Goal: Task Accomplishment & Management: Complete application form

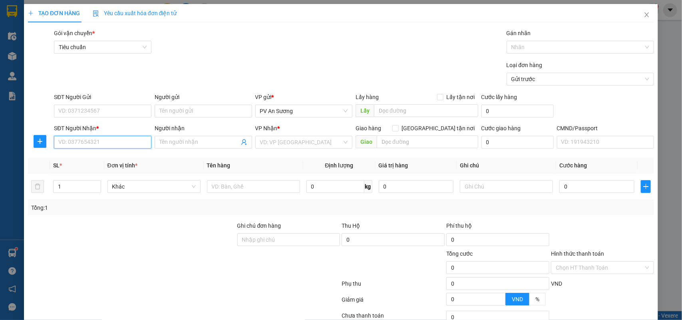
click at [127, 146] on input "SĐT Người Nhận *" at bounding box center [103, 142] width 98 height 13
type input "0988917250"
click at [186, 147] on input "Người nhận" at bounding box center [199, 142] width 80 height 9
drag, startPoint x: 203, startPoint y: 140, endPoint x: 0, endPoint y: 153, distance: 203.0
click at [0, 153] on div "TẠO ĐƠN HÀNG Yêu cầu xuất hóa đơn điện tử Transit Pickup Surcharge Ids Transit …" at bounding box center [341, 160] width 682 height 320
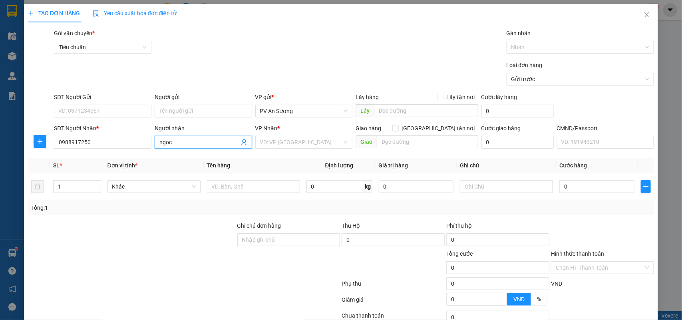
type input "ngọc"
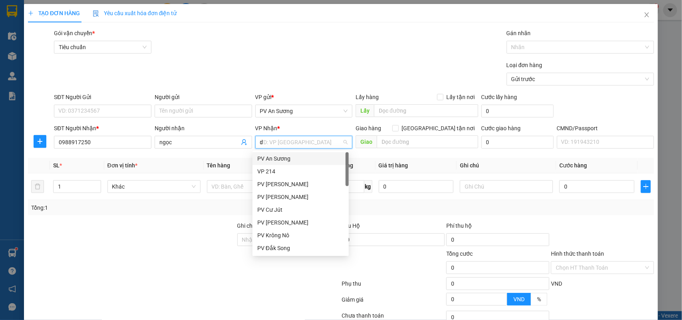
type input "dm"
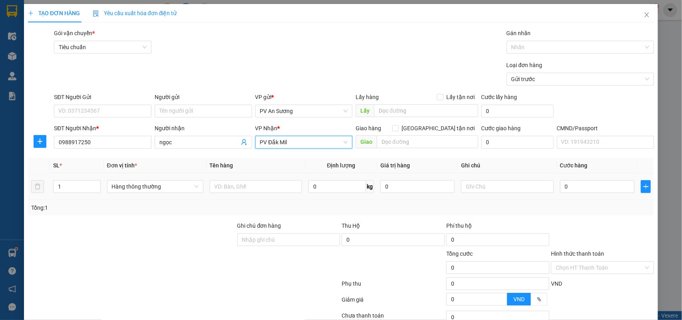
drag, startPoint x: 2, startPoint y: 189, endPoint x: 248, endPoint y: 205, distance: 246.3
click at [0, 190] on div "TẠO ĐƠN HÀNG Yêu cầu xuất hóa đơn điện tử Transit Pickup Surcharge Ids Transit …" at bounding box center [341, 160] width 682 height 320
type input "2"
click at [283, 188] on input "text" at bounding box center [256, 186] width 92 height 13
type input "dược"
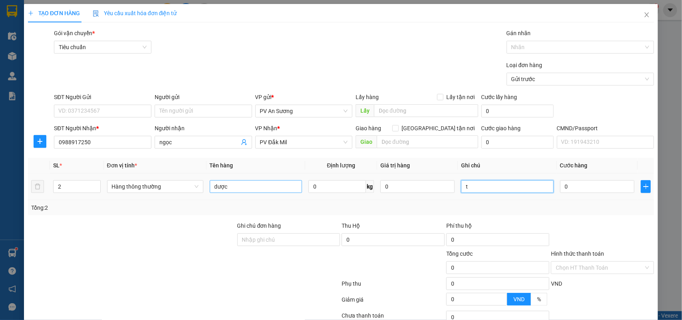
type input "t"
type input "8"
type input "80"
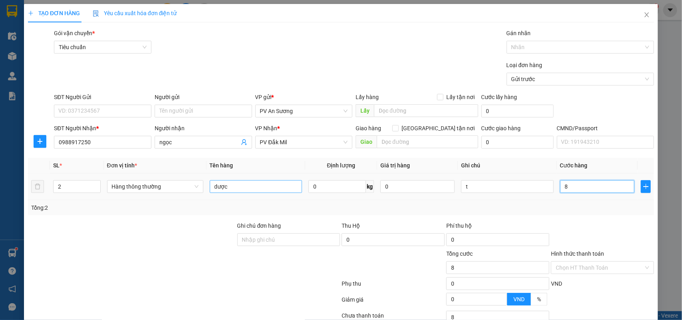
type input "80"
type input "800"
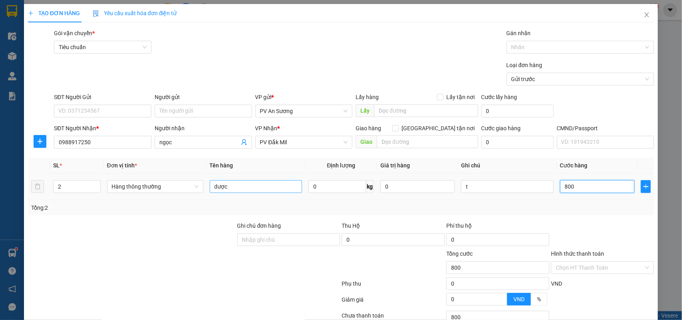
type input "8.000"
type input "80.000"
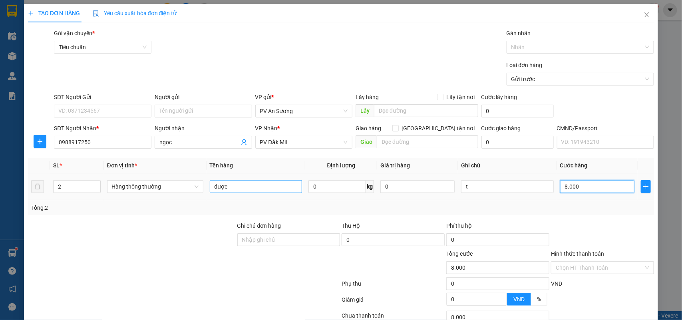
type input "80.000"
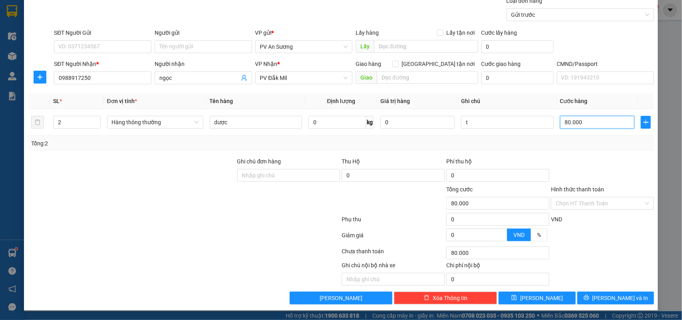
scroll to position [65, 0]
type input "80.000"
click at [570, 206] on input "Hình thức thanh toán" at bounding box center [600, 203] width 88 height 12
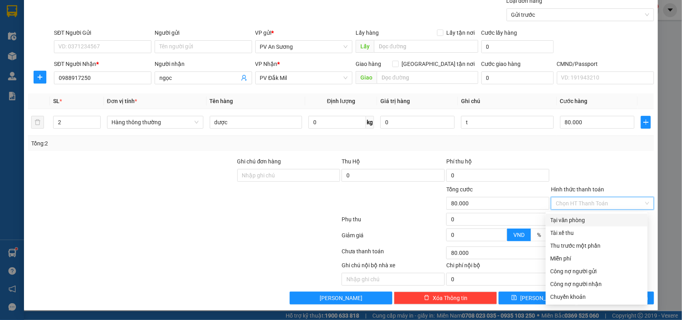
drag, startPoint x: 580, startPoint y: 221, endPoint x: 556, endPoint y: 166, distance: 60.3
click at [580, 221] on div "Tại văn phòng" at bounding box center [597, 220] width 92 height 9
type input "0"
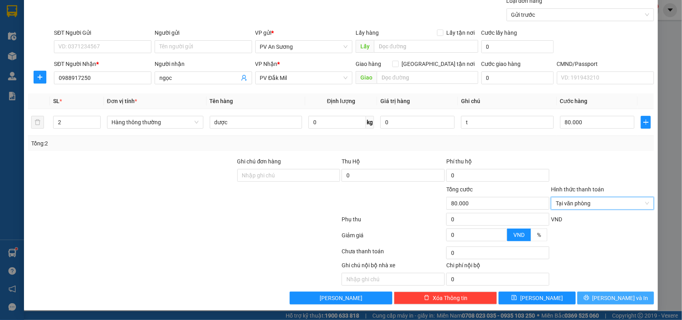
drag, startPoint x: 615, startPoint y: 292, endPoint x: 616, endPoint y: 296, distance: 4.1
click at [616, 293] on button "[PERSON_NAME] và In" at bounding box center [616, 298] width 77 height 13
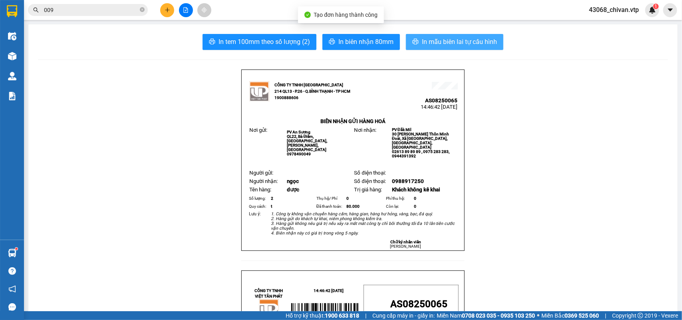
click at [479, 35] on button "In mẫu biên lai tự cấu hình" at bounding box center [455, 42] width 98 height 16
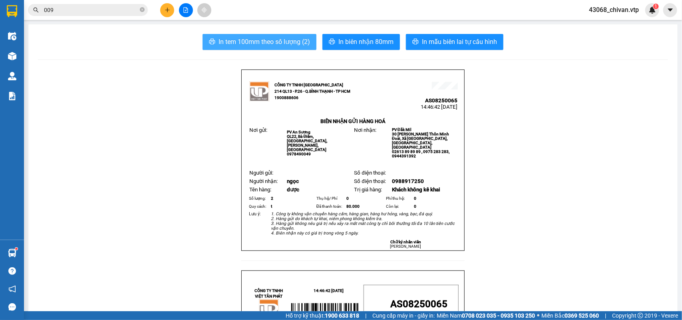
click at [244, 40] on span "In tem 100mm theo số lượng (2)" at bounding box center [265, 42] width 92 height 10
click at [172, 15] on div at bounding box center [186, 10] width 60 height 14
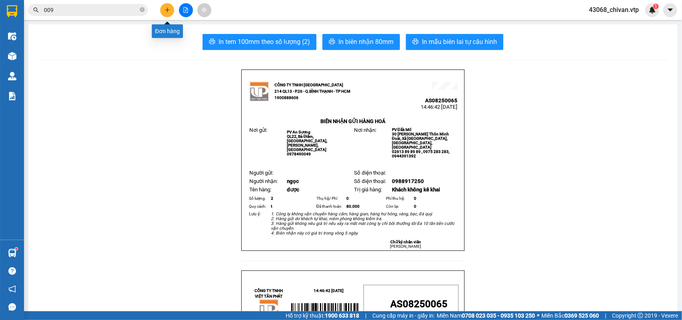
click at [169, 12] on icon "plus" at bounding box center [168, 10] width 6 height 6
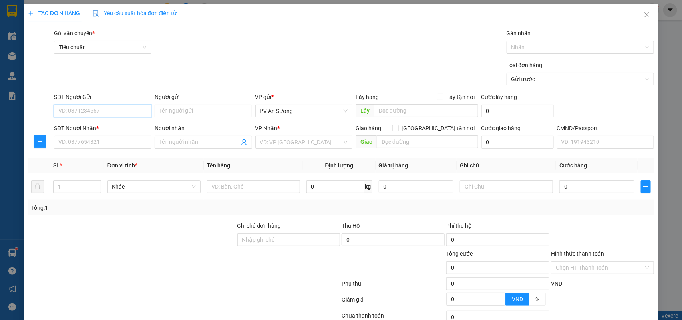
click at [94, 111] on input "SĐT Người Gửi" at bounding box center [103, 111] width 98 height 13
type input "0918222005"
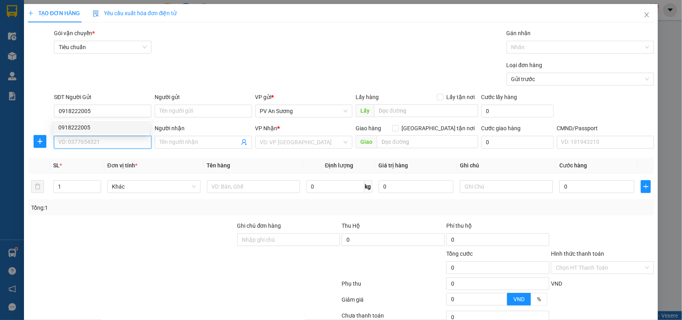
click at [139, 139] on input "SĐT Người Nhận *" at bounding box center [103, 142] width 98 height 13
type input "0373038280"
click at [126, 159] on div "0373038280 - thư/kh nợ" at bounding box center [101, 158] width 87 height 9
type input "thư/kh nợ"
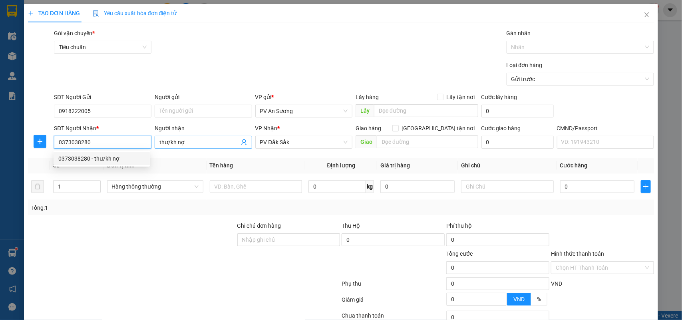
type input "0373038280"
drag, startPoint x: 187, startPoint y: 146, endPoint x: 199, endPoint y: 151, distance: 13.1
click at [187, 145] on input "thư/kh nợ" at bounding box center [199, 142] width 80 height 9
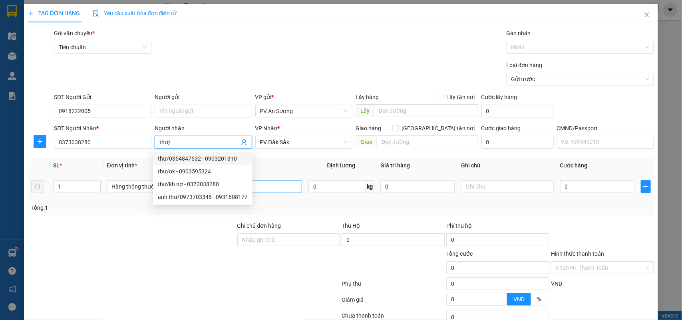
type input "thư/"
click at [277, 192] on input "text" at bounding box center [256, 186] width 92 height 13
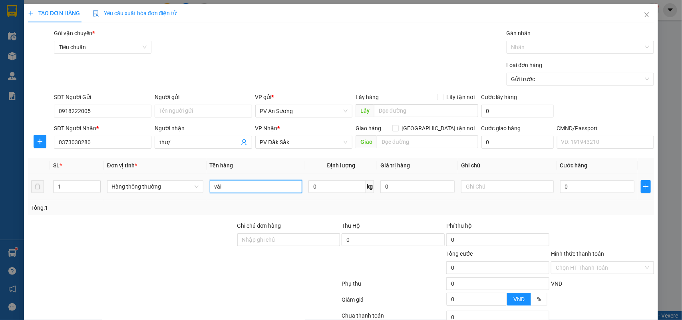
type input "vải"
type input "b"
type input "69"
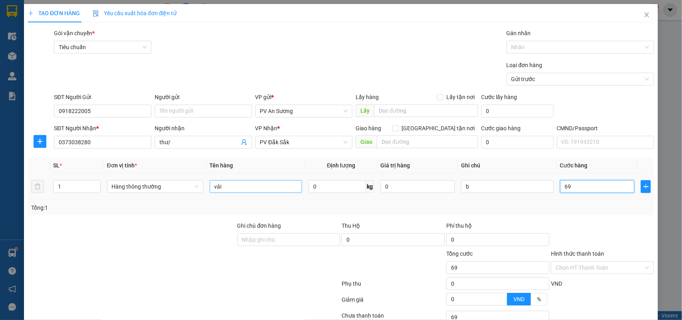
type input "690"
type input "6"
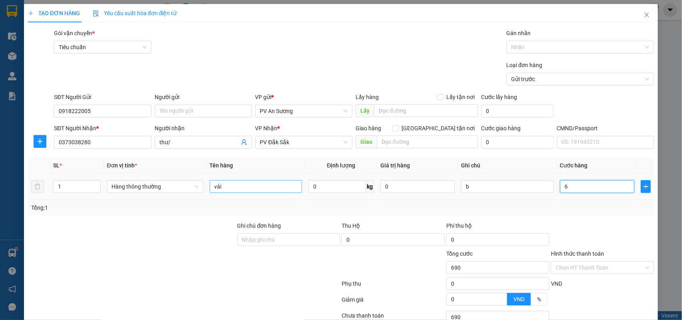
type input "6"
type input "60"
type input "600"
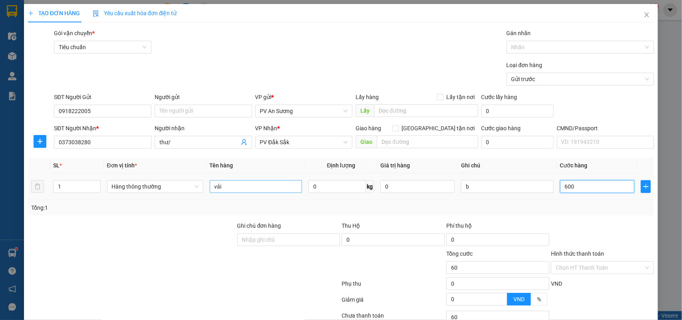
type input "600"
type input "6.000"
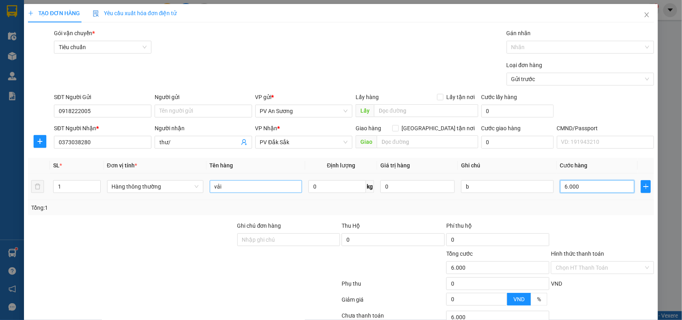
type input "60.000"
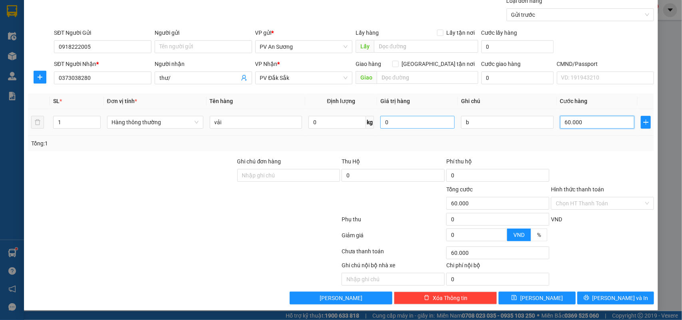
type input "60.000"
click at [622, 297] on span "[PERSON_NAME] và In" at bounding box center [621, 298] width 56 height 9
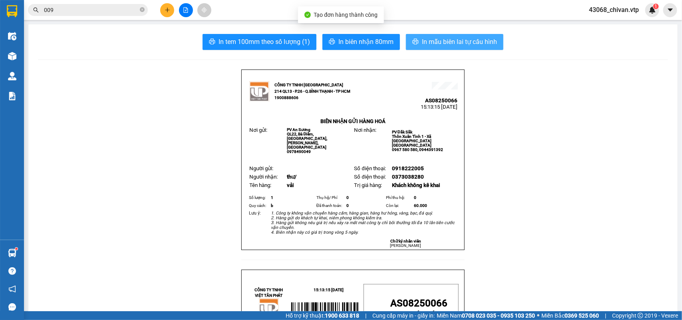
click at [441, 44] on span "In mẫu biên lai tự cấu hình" at bounding box center [459, 42] width 75 height 10
